Goal: Task Accomplishment & Management: Complete application form

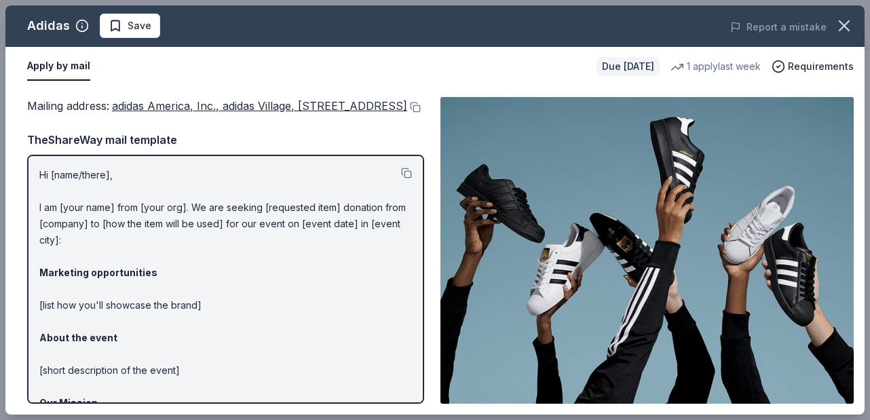
scroll to position [352, 0]
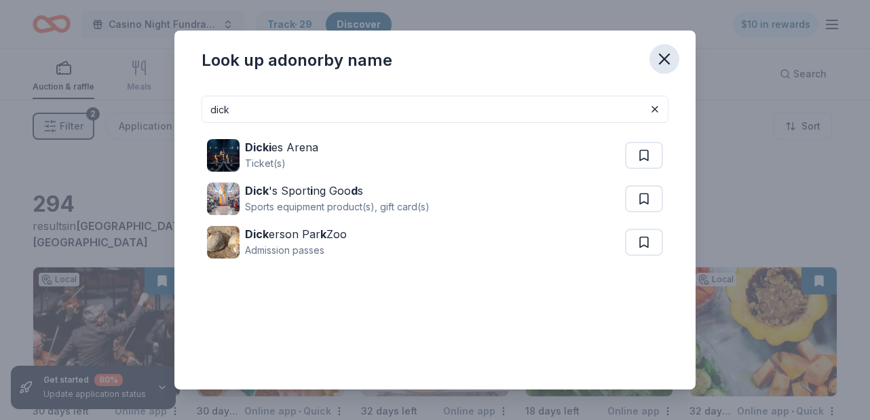
click at [668, 59] on icon "button" at bounding box center [664, 59] width 19 height 19
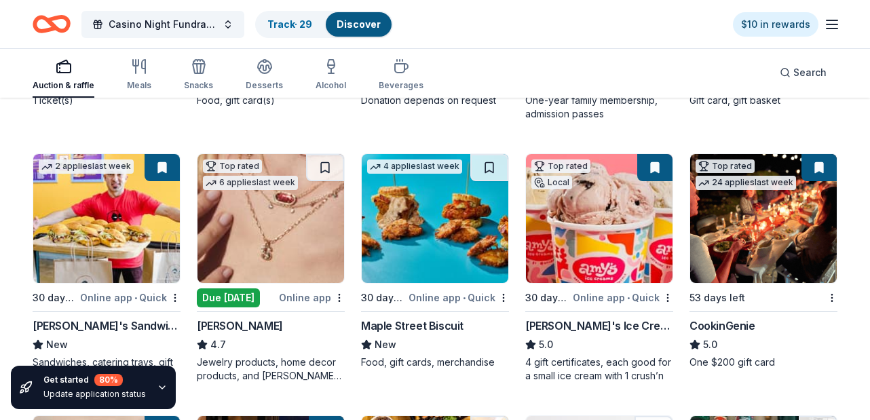
scroll to position [376, 0]
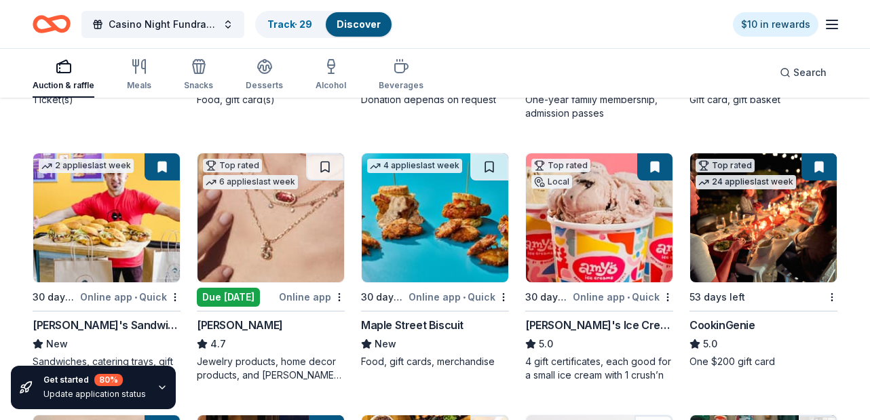
click at [783, 234] on img at bounding box center [763, 217] width 147 height 129
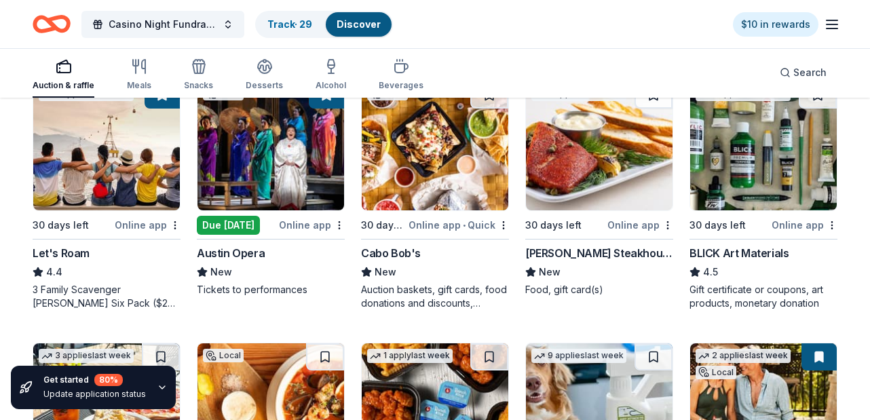
scroll to position [711, 0]
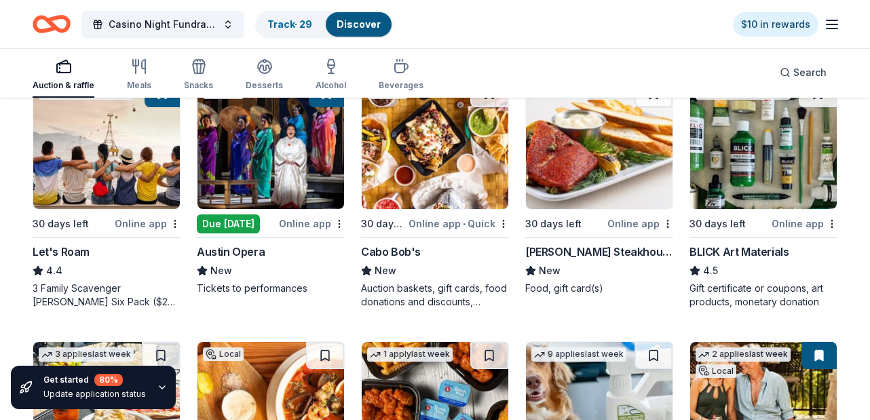
click at [750, 244] on div "BLICK Art Materials" at bounding box center [739, 252] width 99 height 16
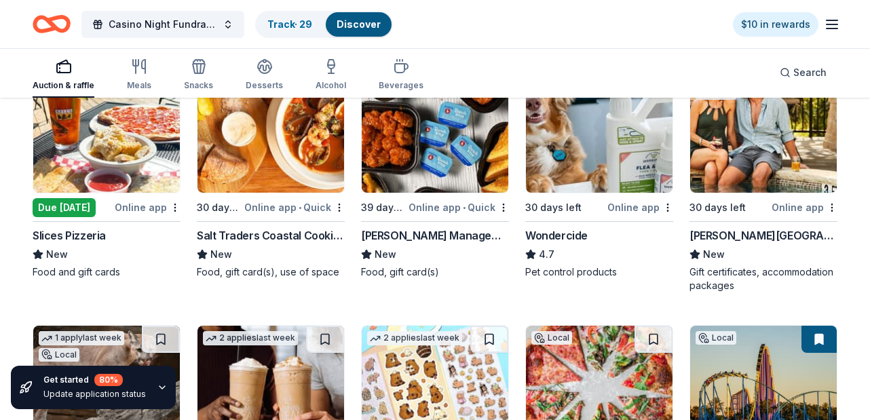
scroll to position [992, 0]
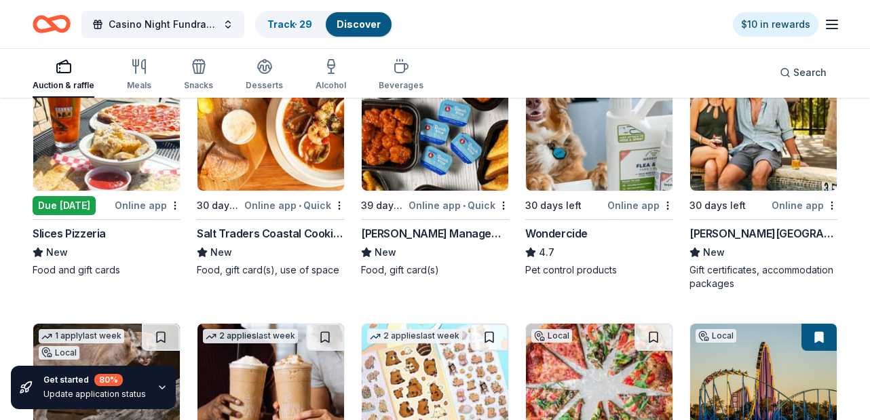
click at [568, 231] on div "Wondercide" at bounding box center [556, 233] width 62 height 16
click at [33, 100] on img at bounding box center [106, 126] width 147 height 129
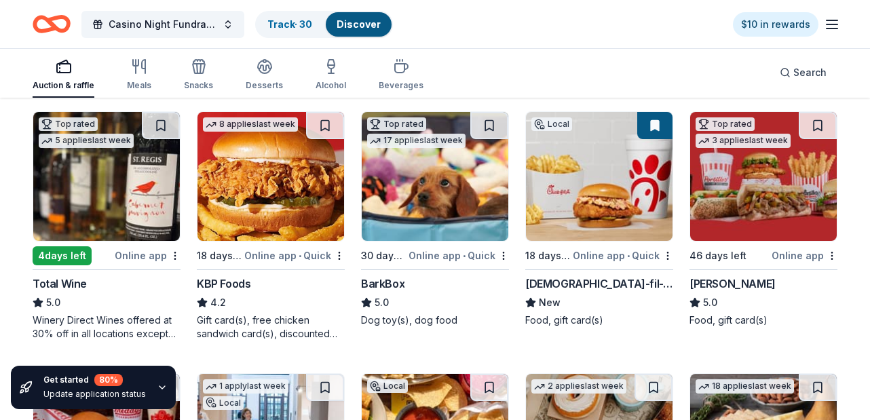
scroll to position [1456, 0]
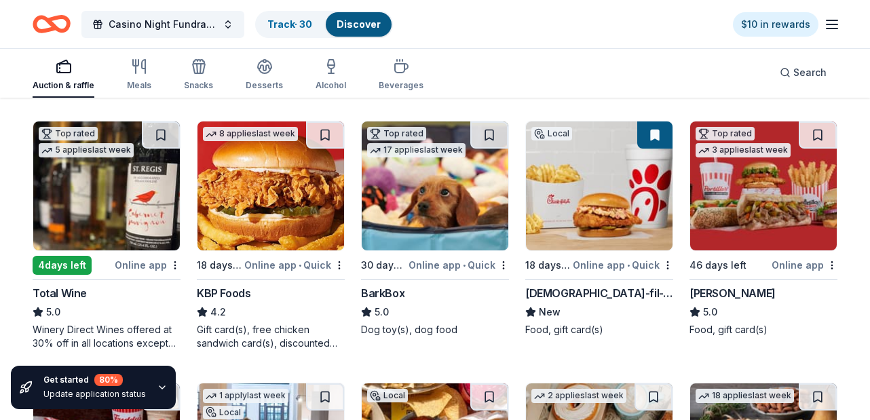
click at [413, 219] on img at bounding box center [435, 186] width 147 height 129
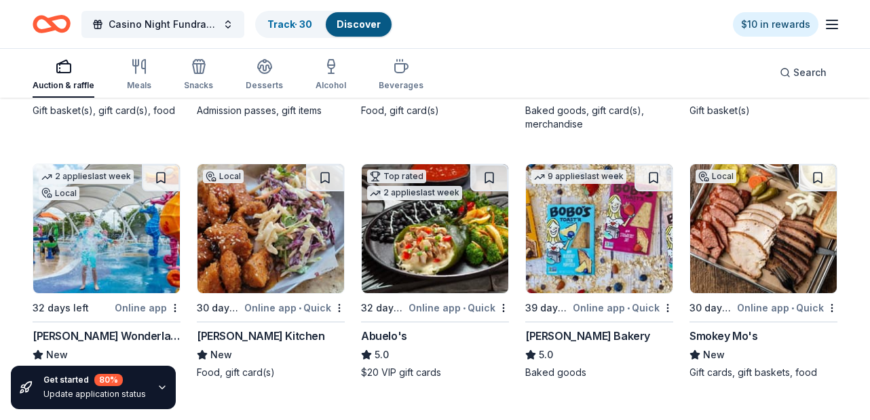
scroll to position [1939, 0]
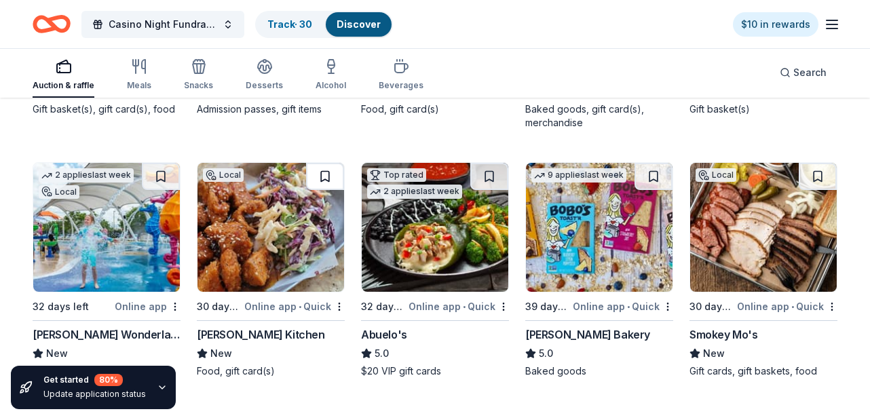
click at [321, 179] on button at bounding box center [325, 176] width 38 height 27
click at [269, 186] on img at bounding box center [271, 227] width 147 height 129
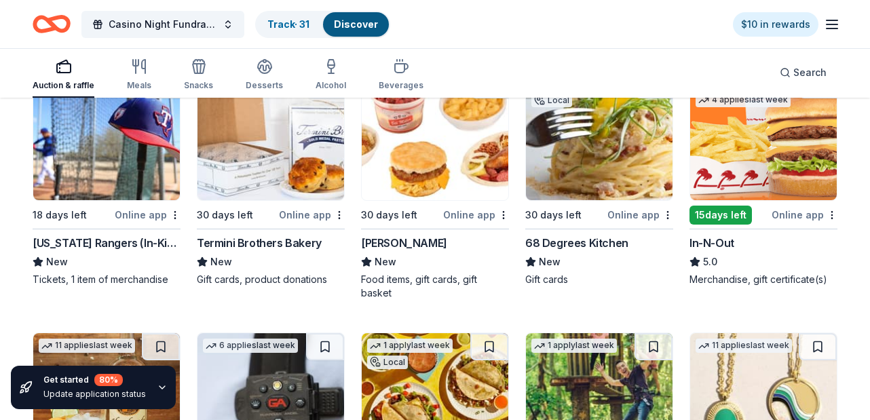
scroll to position [2555, 0]
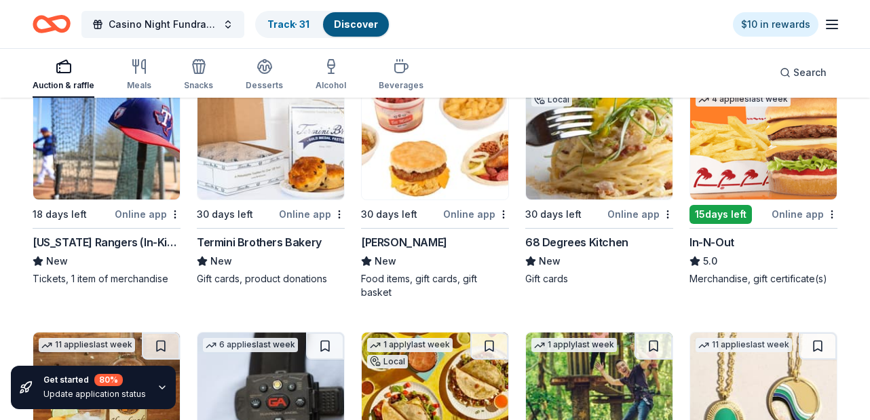
click at [90, 178] on img at bounding box center [106, 135] width 147 height 129
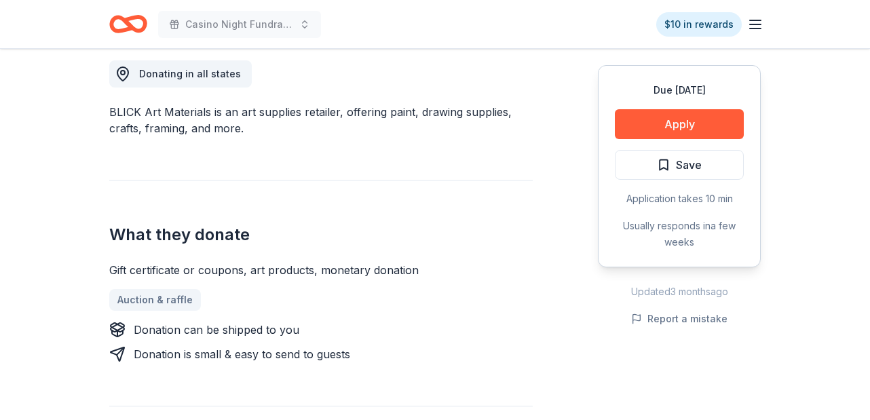
scroll to position [386, 0]
click at [669, 127] on button "Apply" at bounding box center [679, 124] width 129 height 30
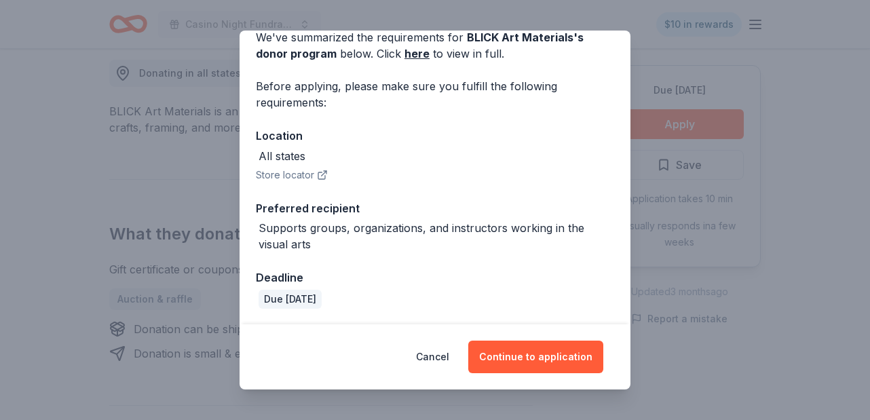
scroll to position [0, 0]
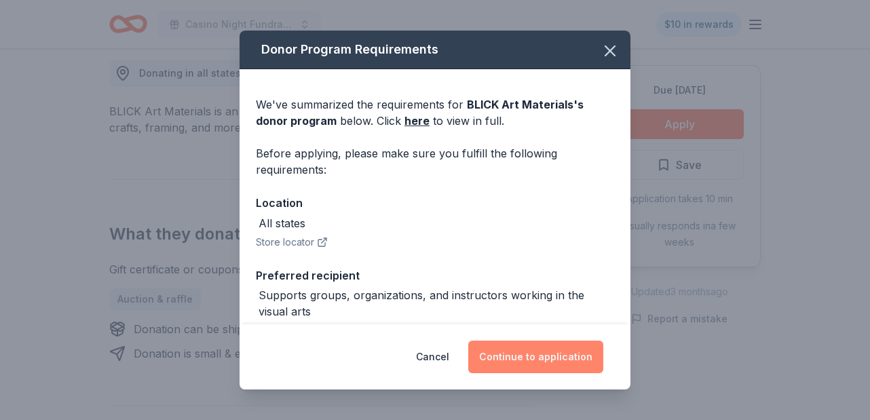
click at [525, 355] on button "Continue to application" at bounding box center [535, 357] width 135 height 33
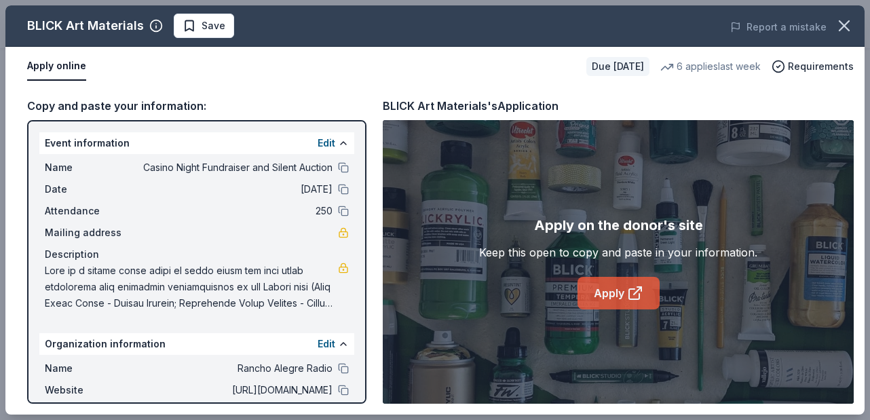
click at [631, 286] on icon at bounding box center [635, 293] width 16 height 16
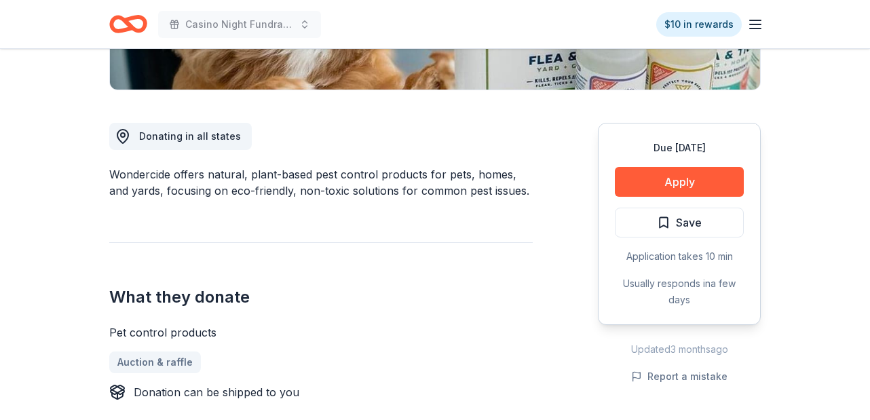
scroll to position [371, 0]
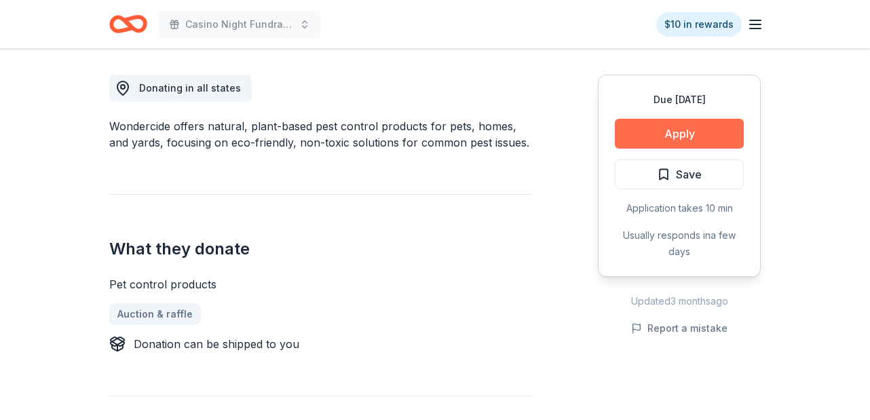
click at [696, 139] on button "Apply" at bounding box center [679, 134] width 129 height 30
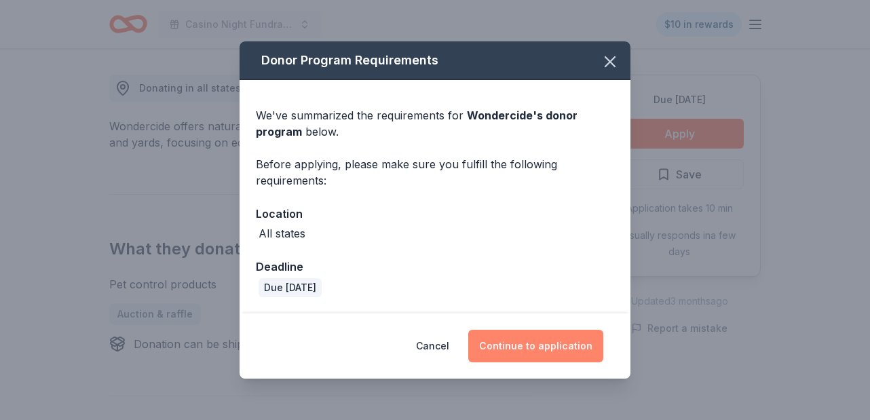
click at [569, 348] on button "Continue to application" at bounding box center [535, 346] width 135 height 33
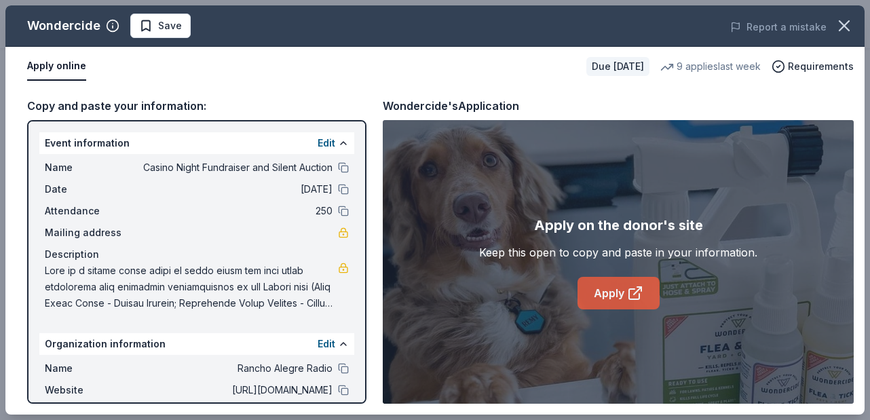
click at [614, 303] on link "Apply" at bounding box center [619, 293] width 82 height 33
click at [165, 26] on span "Save" at bounding box center [170, 26] width 24 height 16
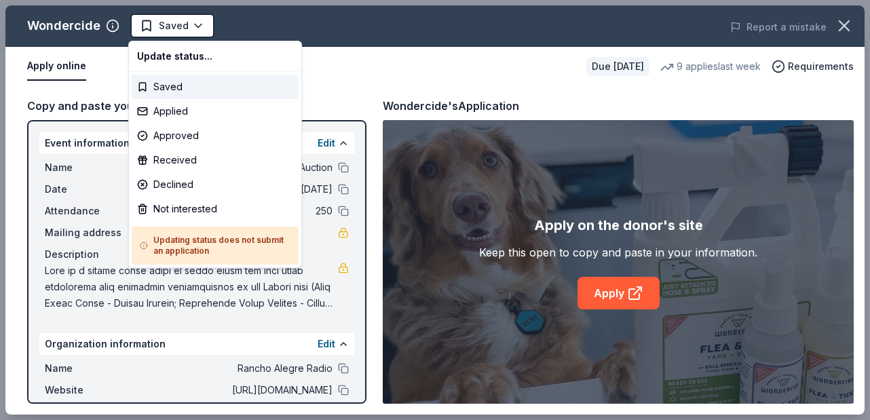
scroll to position [0, 0]
click at [172, 112] on div "Applied" at bounding box center [215, 111] width 167 height 24
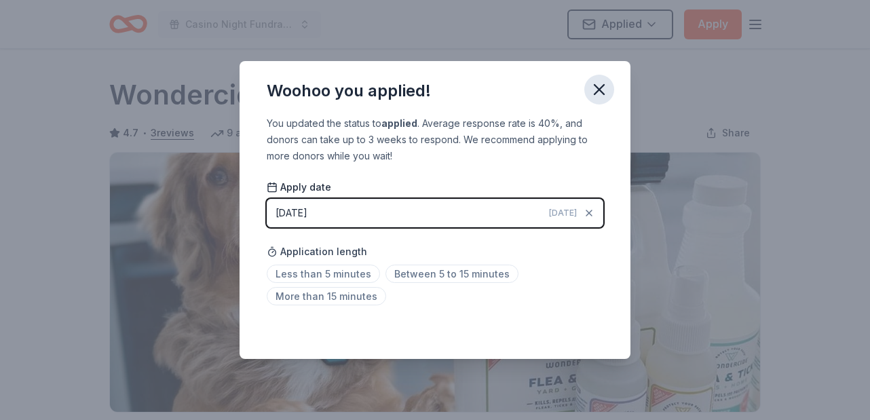
click at [600, 90] on icon "button" at bounding box center [600, 90] width 10 height 10
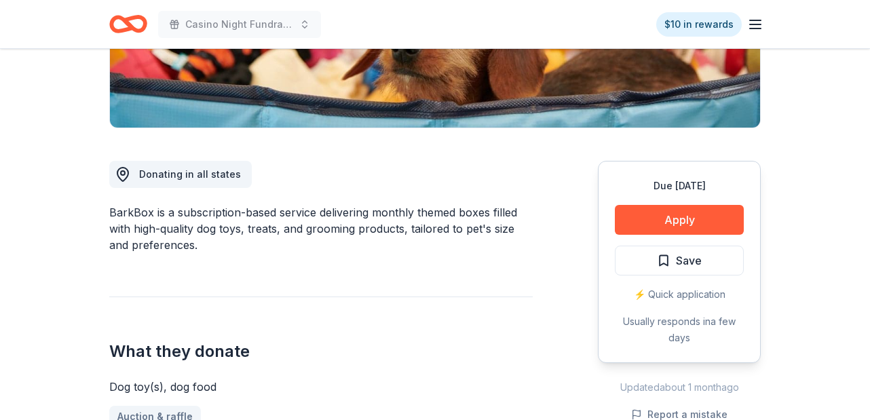
scroll to position [283, 0]
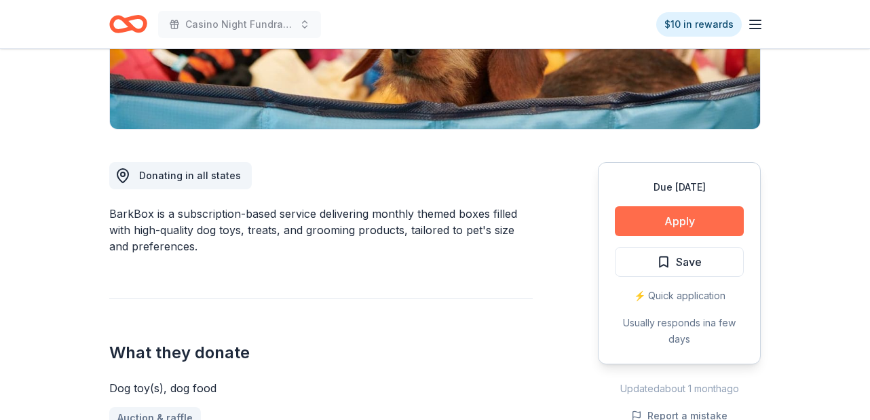
click at [688, 213] on button "Apply" at bounding box center [679, 221] width 129 height 30
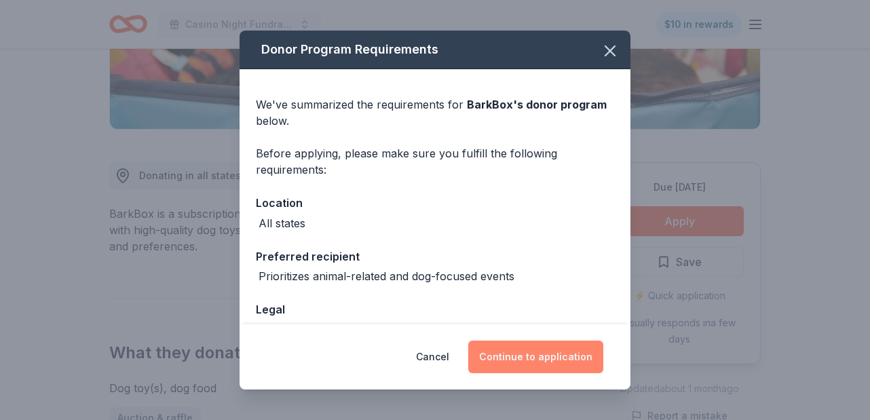
click at [536, 356] on button "Continue to application" at bounding box center [535, 357] width 135 height 33
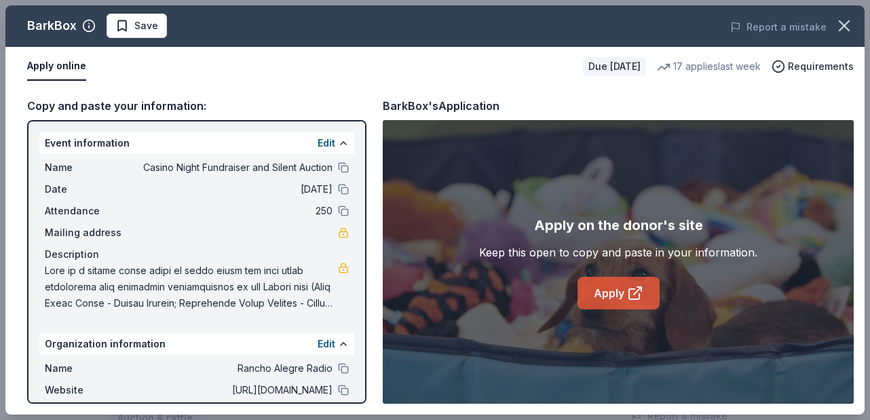
click at [612, 286] on link "Apply" at bounding box center [619, 293] width 82 height 33
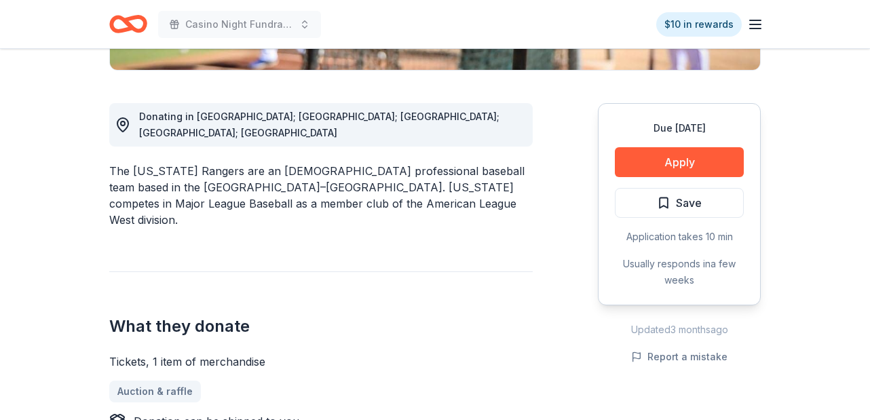
scroll to position [341, 0]
